Goal: Task Accomplishment & Management: Use online tool/utility

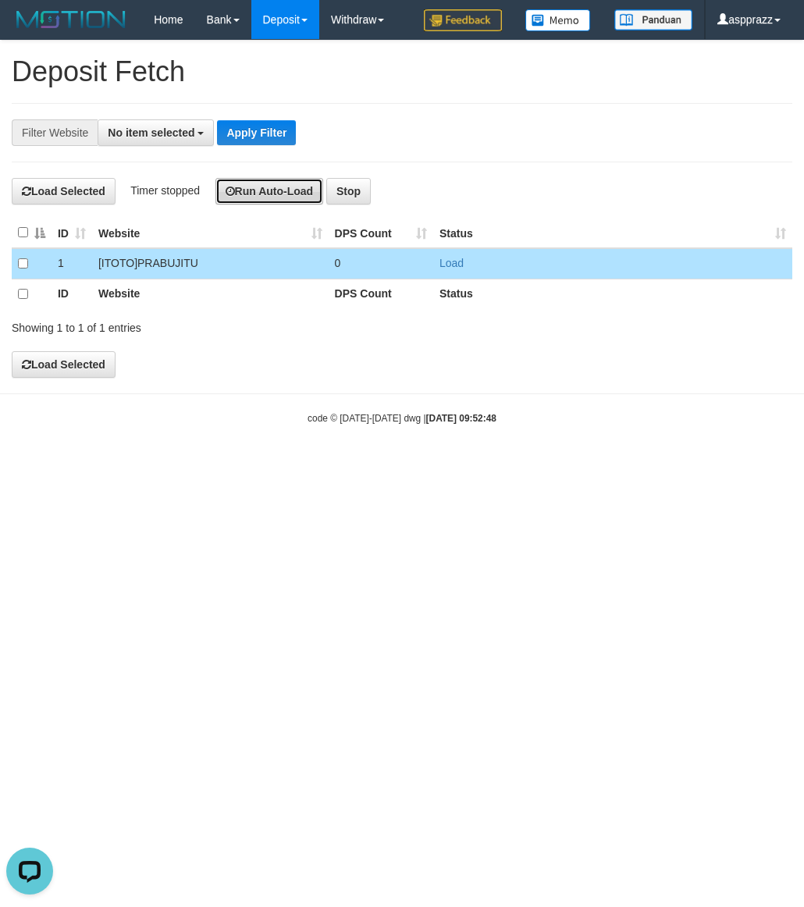
click at [283, 195] on button "Run Auto-Load" at bounding box center [269, 191] width 108 height 27
drag, startPoint x: 233, startPoint y: 129, endPoint x: 289, endPoint y: 255, distance: 138.3
click at [236, 133] on button "Apply Filter" at bounding box center [256, 132] width 79 height 25
click at [317, 201] on button "Run Auto-Load" at bounding box center [309, 191] width 108 height 27
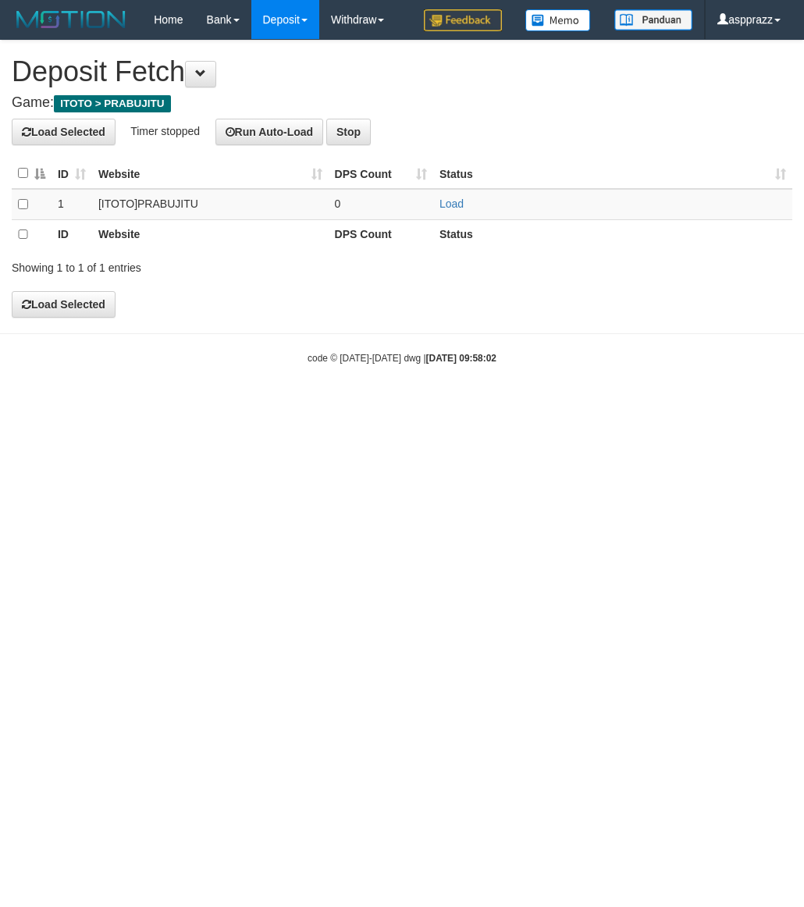
click at [18, 166] on th at bounding box center [32, 173] width 40 height 30
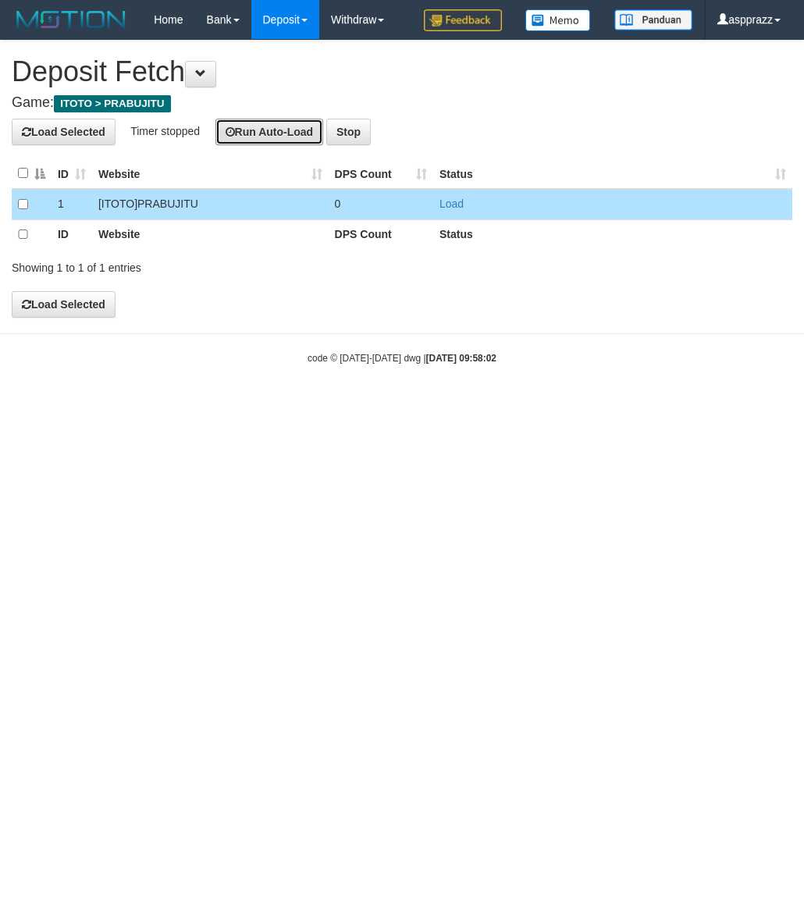
drag, startPoint x: 281, startPoint y: 135, endPoint x: 427, endPoint y: 197, distance: 158.7
click at [286, 141] on button "Run Auto-Load" at bounding box center [269, 132] width 108 height 27
click at [446, 208] on link "Load" at bounding box center [451, 203] width 24 height 12
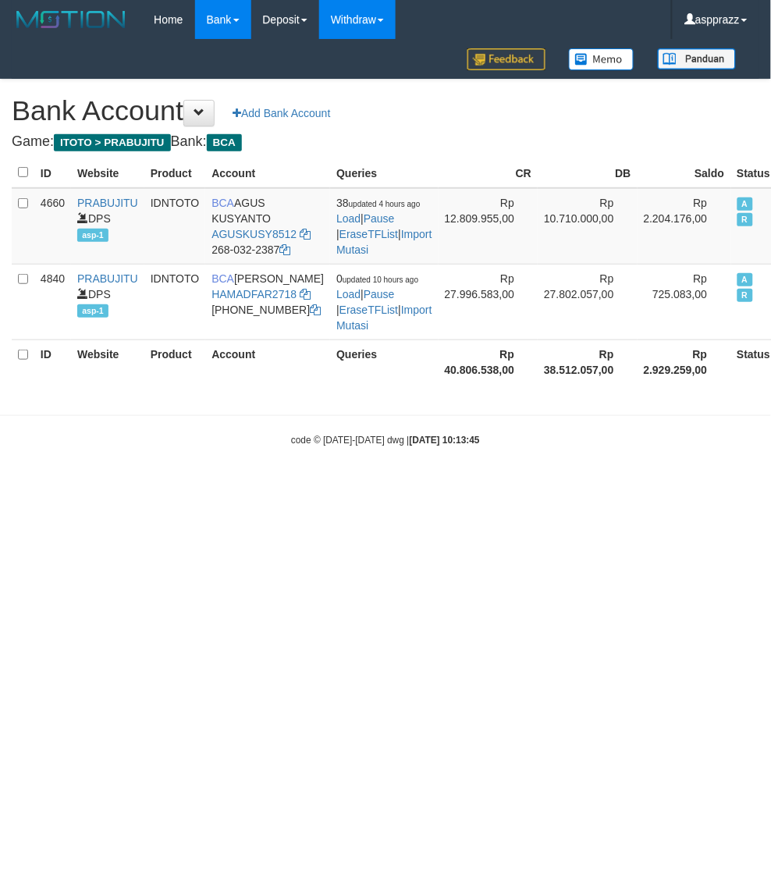
select select "***"
